Goal: Task Accomplishment & Management: Use online tool/utility

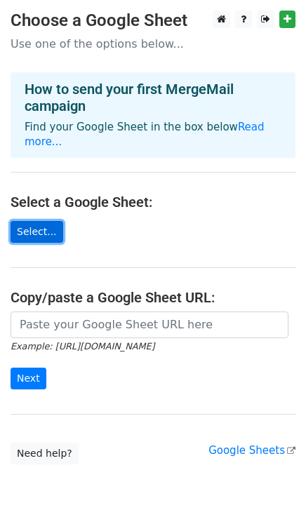
click at [28, 223] on link "Select..." at bounding box center [37, 232] width 53 height 22
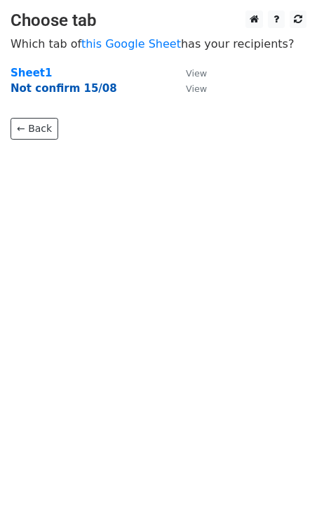
click at [65, 86] on strong "Not confirm 15/08" at bounding box center [64, 88] width 107 height 13
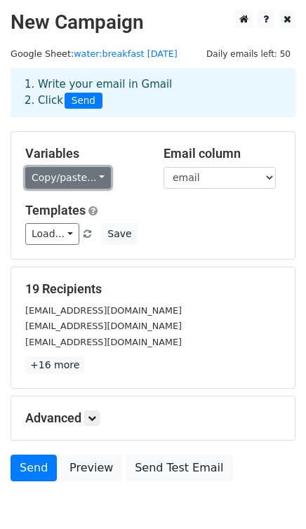
click at [73, 177] on link "Copy/paste..." at bounding box center [68, 178] width 86 height 22
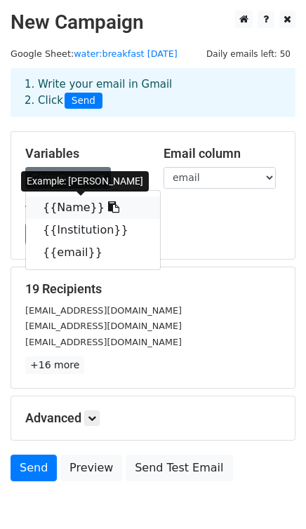
click at [72, 204] on link "{{Name}}" at bounding box center [93, 208] width 134 height 22
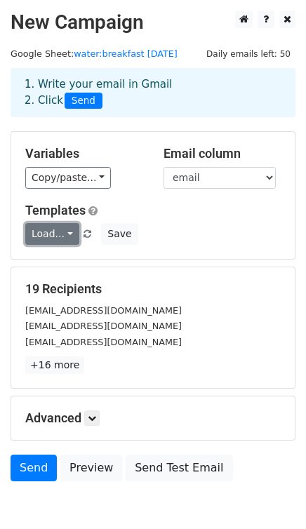
click at [64, 237] on link "Load..." at bounding box center [52, 234] width 54 height 22
click at [212, 197] on div "Variables Copy/paste... {{Name}} {{Institution}} {{email}} Email column Name In…" at bounding box center [153, 195] width 284 height 127
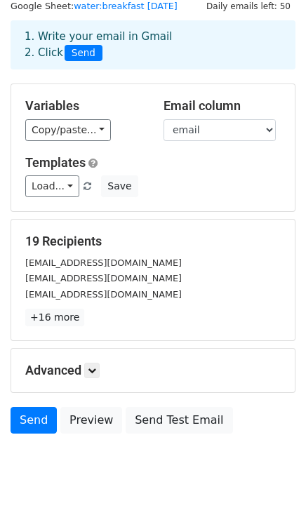
scroll to position [71, 0]
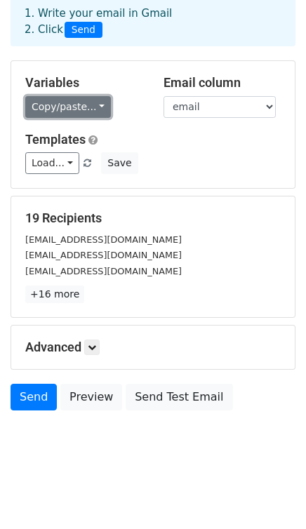
click at [84, 105] on link "Copy/paste..." at bounding box center [68, 107] width 86 height 22
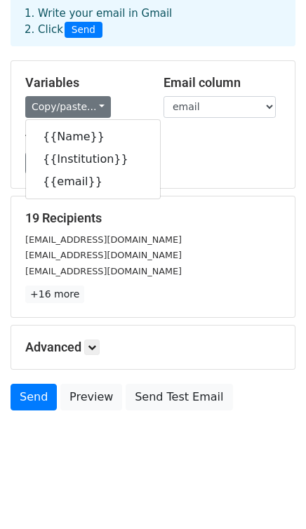
click at [190, 170] on div "Load... No templates saved Save" at bounding box center [153, 163] width 277 height 22
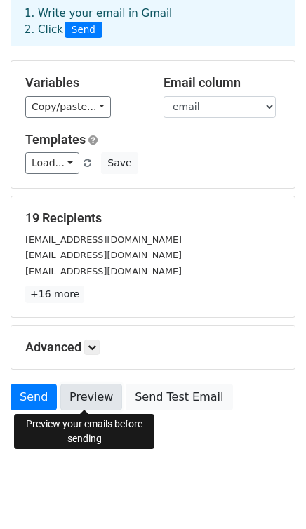
click at [89, 393] on link "Preview" at bounding box center [91, 397] width 62 height 27
click at [87, 397] on link "Preview" at bounding box center [91, 397] width 62 height 27
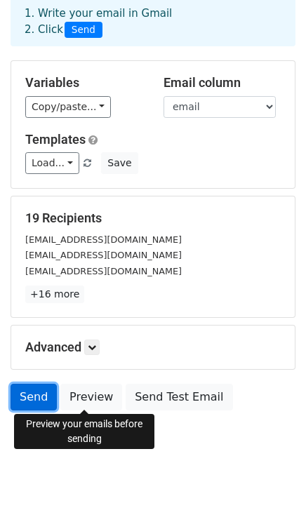
click at [31, 394] on link "Send" at bounding box center [34, 397] width 46 height 27
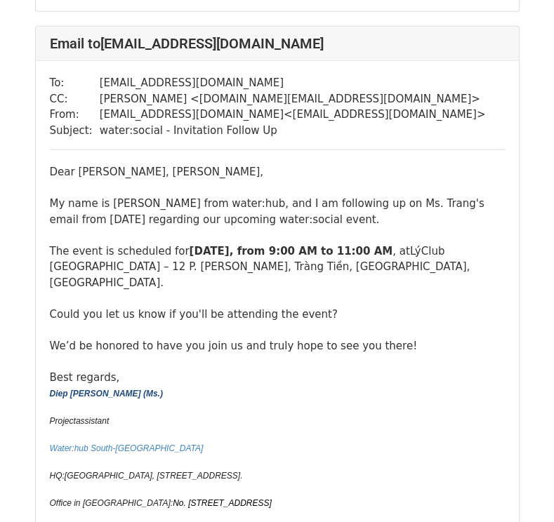
scroll to position [12917, 0]
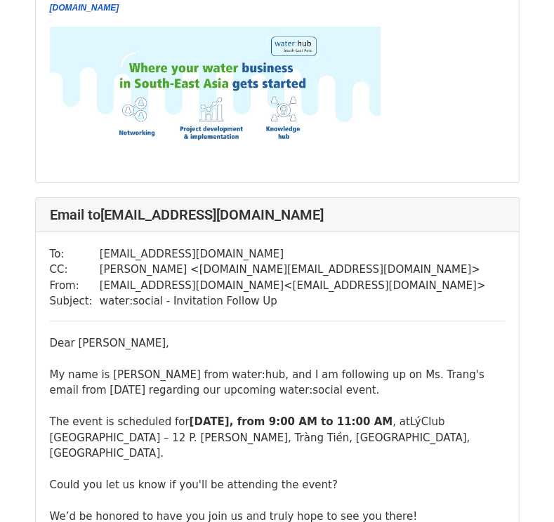
scroll to position [10728, 0]
